Goal: Book appointment/travel/reservation

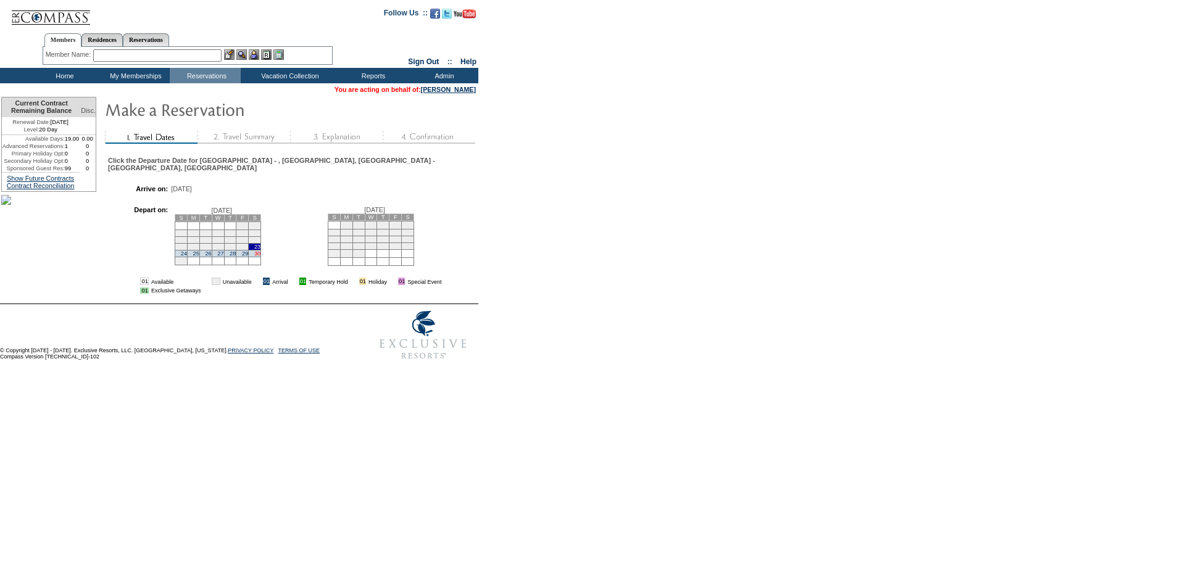
click at [260, 255] on link "30" at bounding box center [257, 254] width 6 height 6
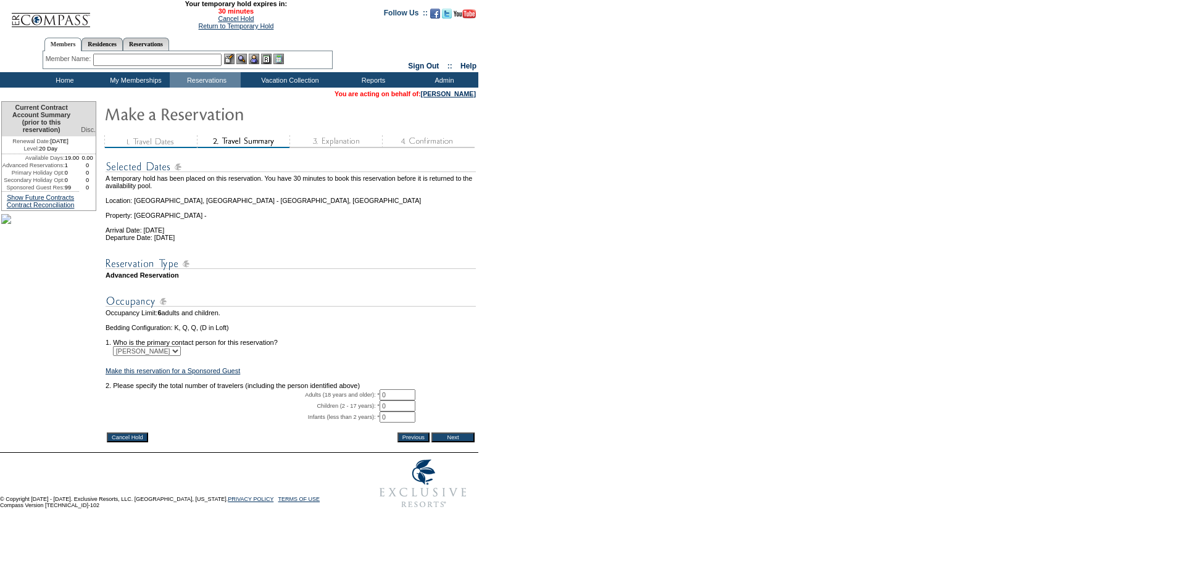
click at [401, 401] on input "0" at bounding box center [398, 394] width 36 height 11
type input "2"
click at [467, 442] on input "Next" at bounding box center [452, 438] width 43 height 10
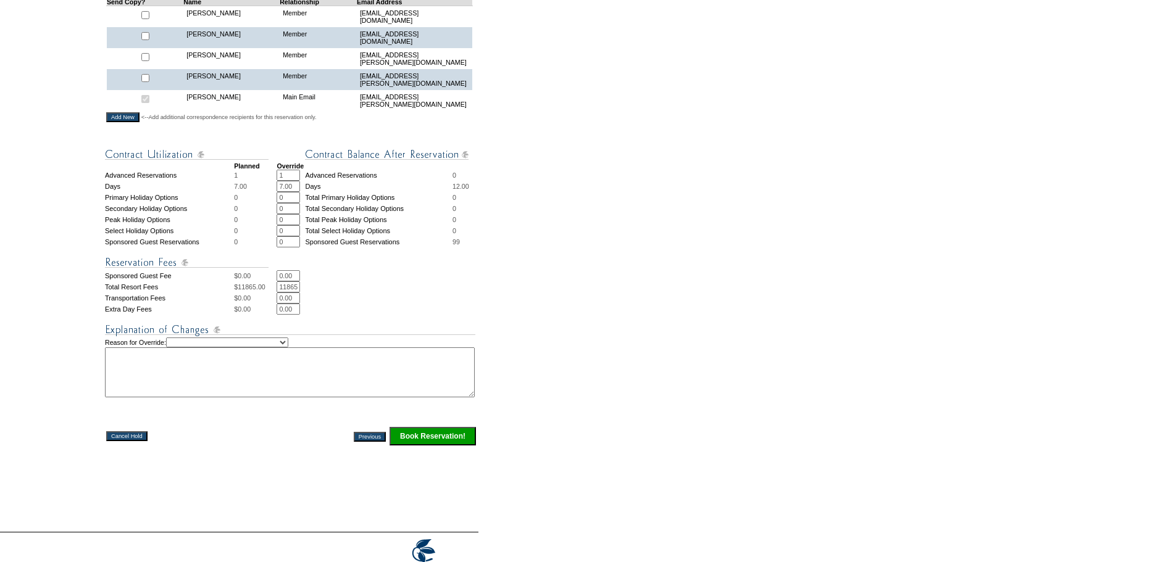
scroll to position [406, 0]
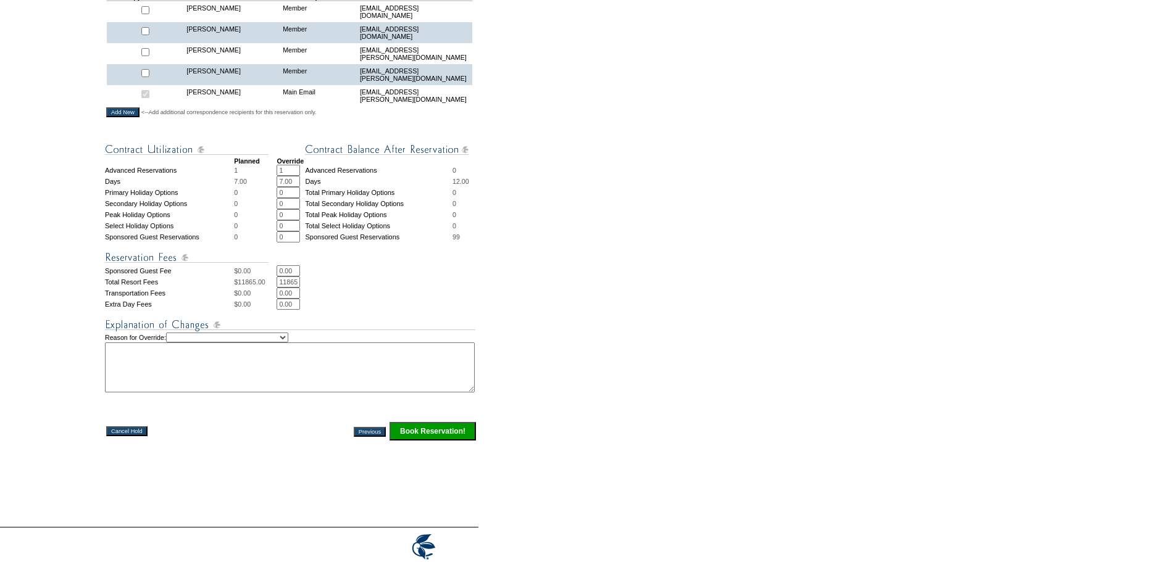
click at [439, 441] on input "Book Reservation!" at bounding box center [432, 431] width 86 height 19
